Goal: Information Seeking & Learning: Learn about a topic

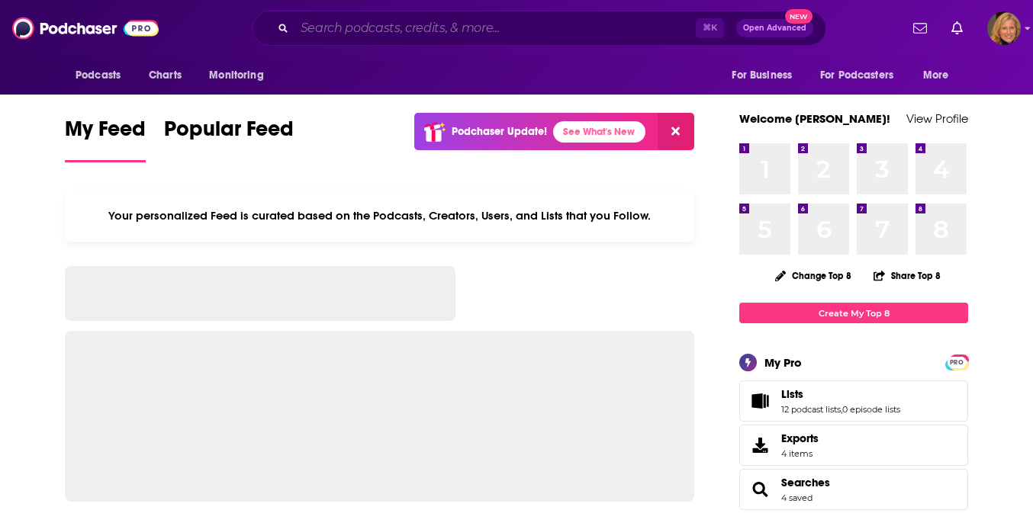
click at [486, 32] on input "Search podcasts, credits, & more..." at bounding box center [494, 28] width 401 height 24
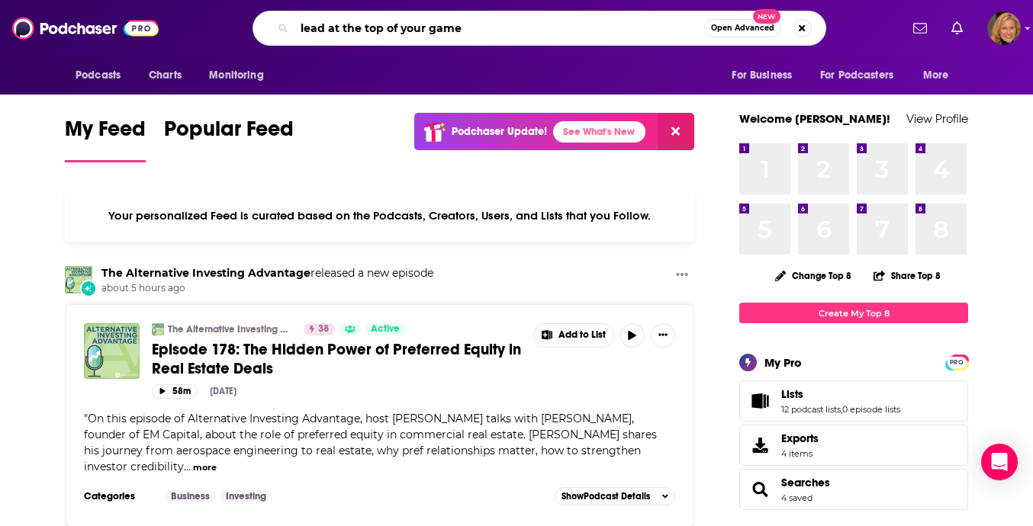
type input "lead at the top of your game"
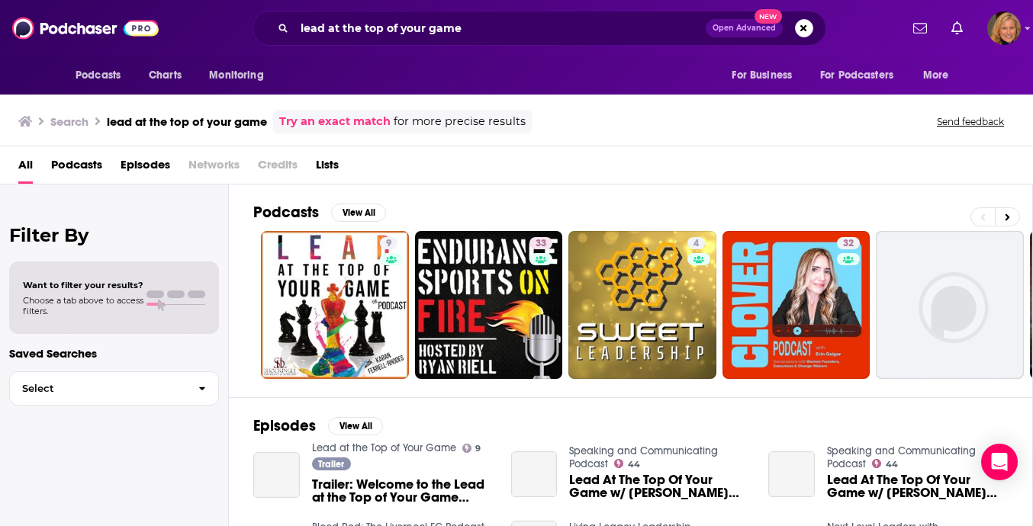
click at [79, 160] on span "Podcasts" at bounding box center [76, 168] width 51 height 31
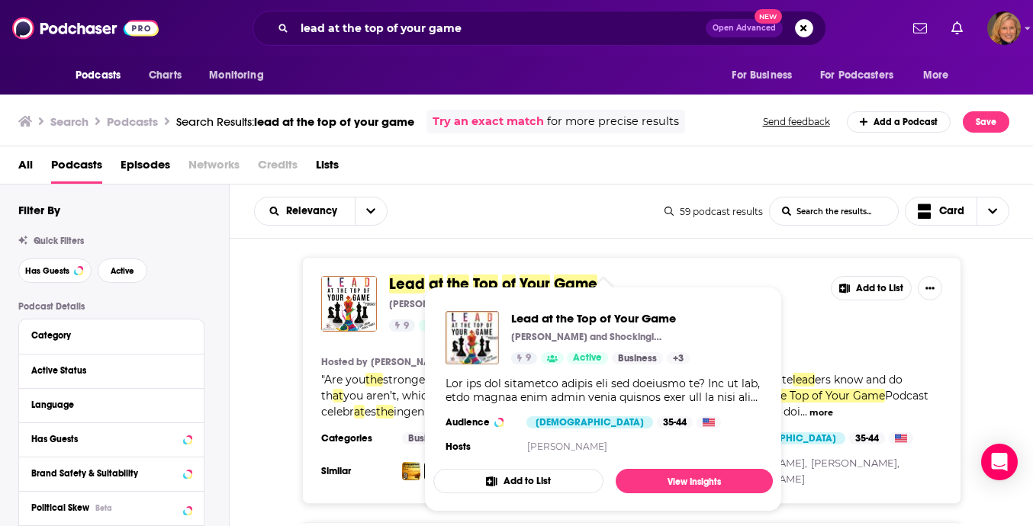
click at [426, 284] on span "Lead at the Top of Your Game [PERSON_NAME] and Shockingly Different Leadership …" at bounding box center [603, 399] width 358 height 243
click at [417, 285] on span "Lead" at bounding box center [407, 284] width 36 height 19
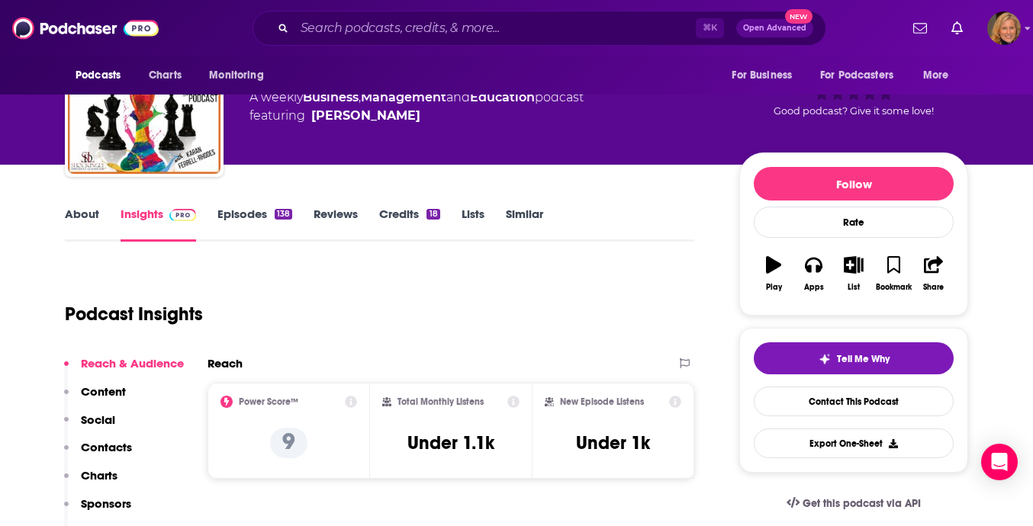
scroll to position [41, 0]
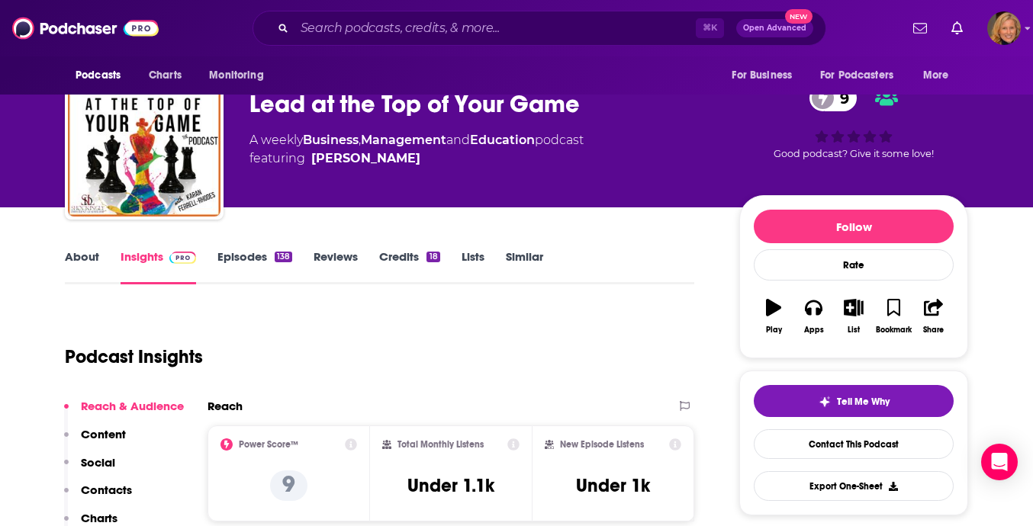
click at [87, 257] on link "About" at bounding box center [82, 266] width 34 height 35
